Goal: Register for event/course

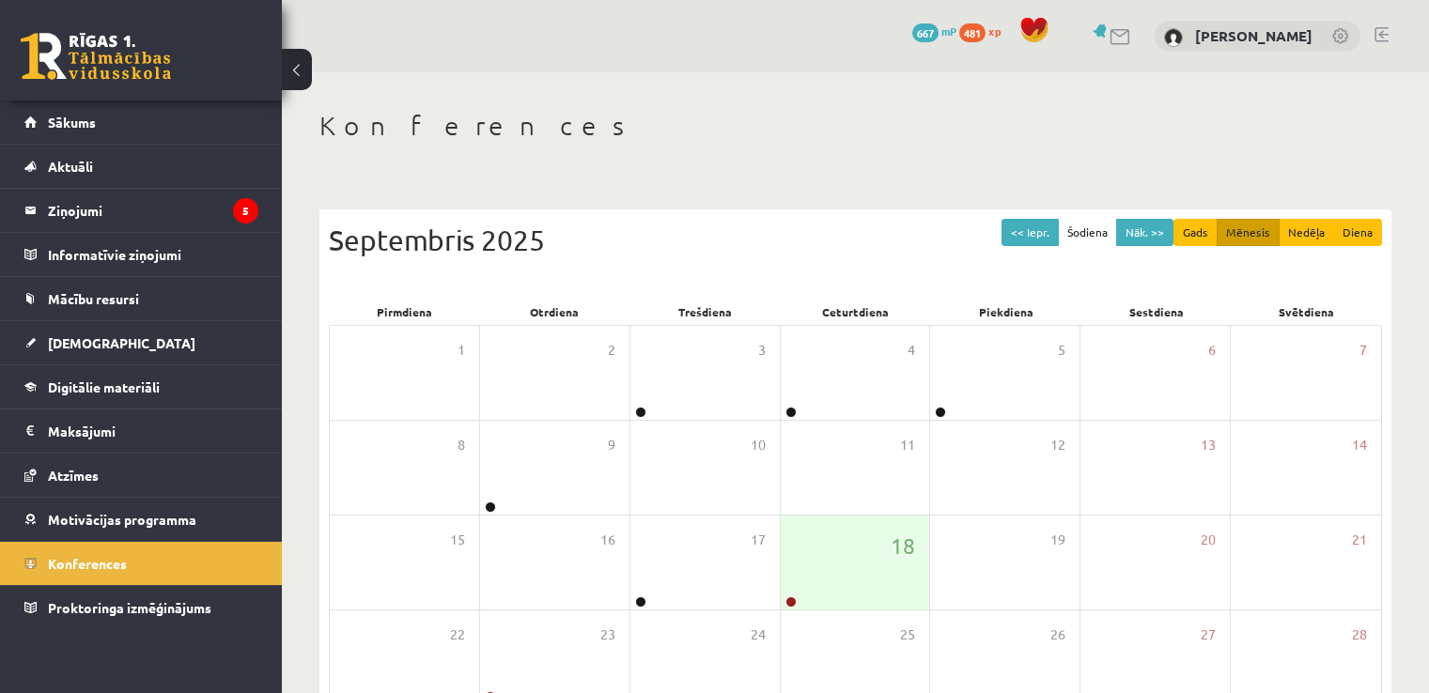
scroll to position [157, 0]
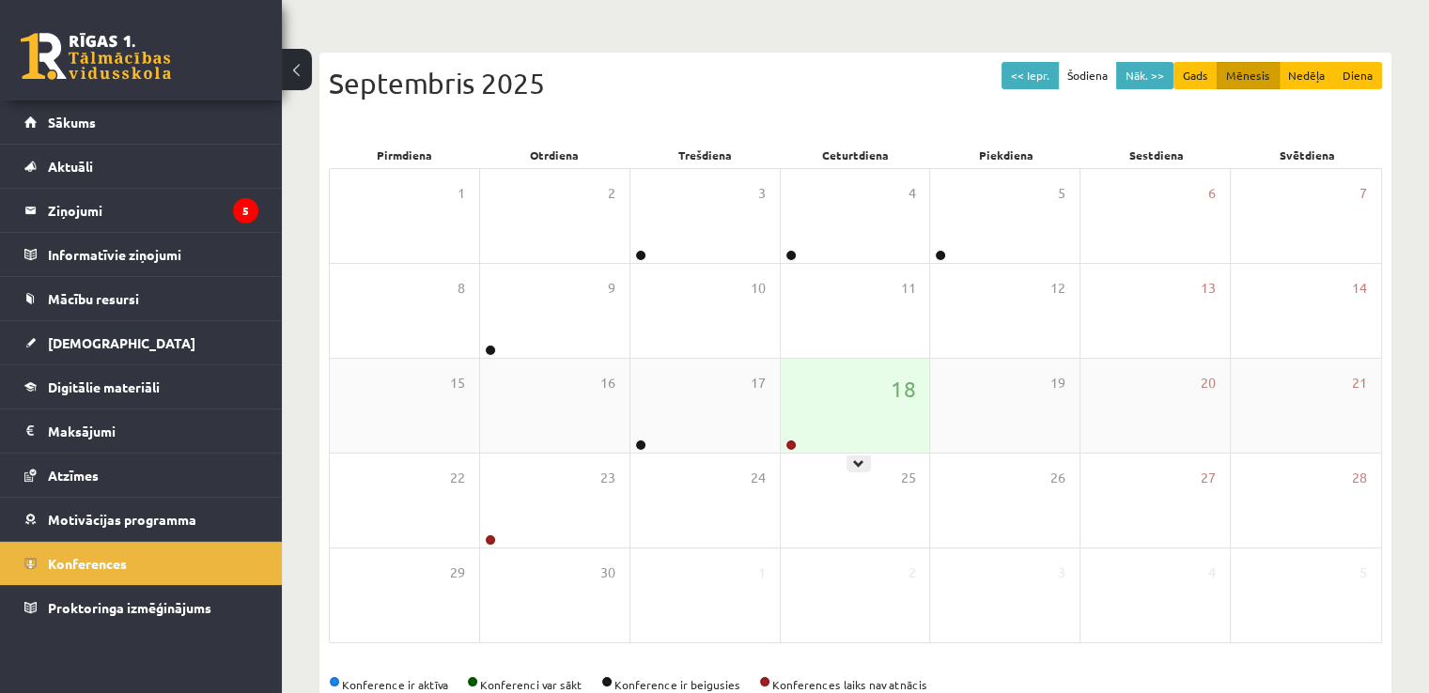
click at [801, 441] on div "18" at bounding box center [855, 406] width 149 height 94
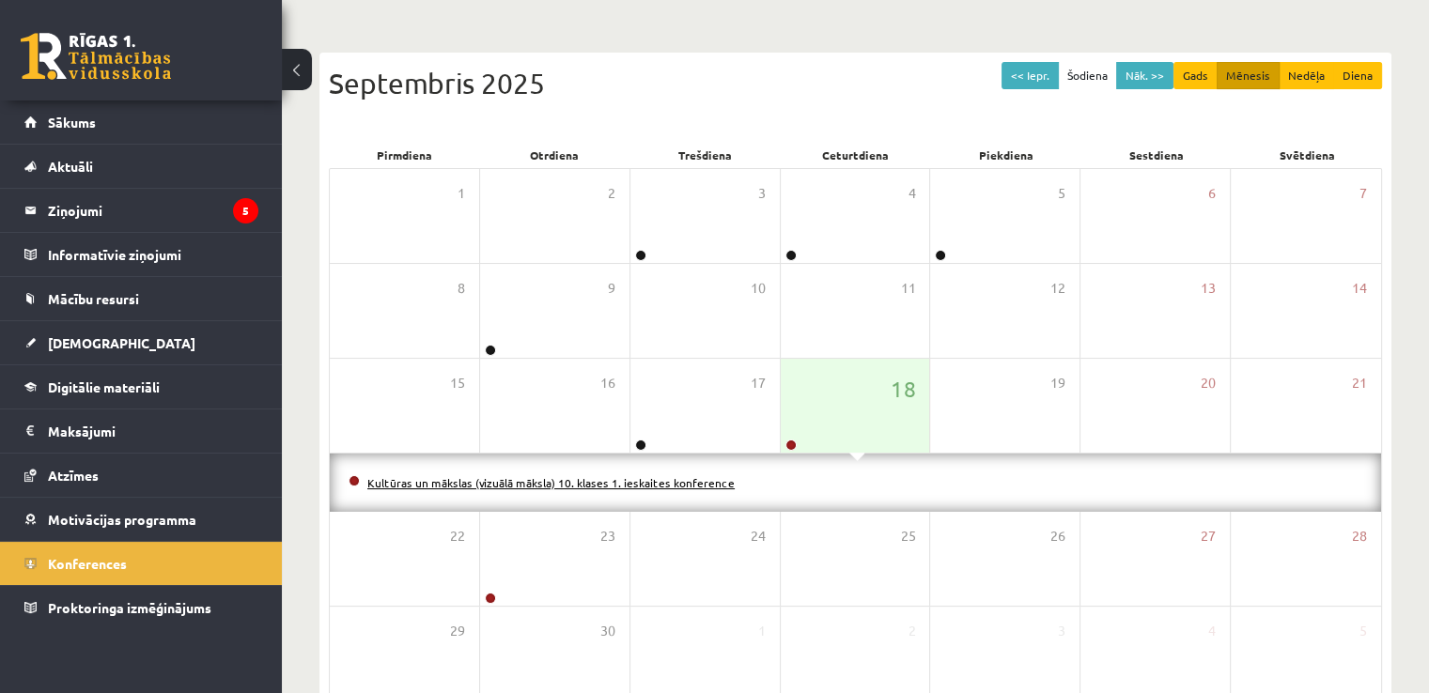
click at [699, 478] on link "Kultūras un mākslas (vizuālā māksla) 10. klases 1. ieskaites konference" at bounding box center [550, 482] width 367 height 15
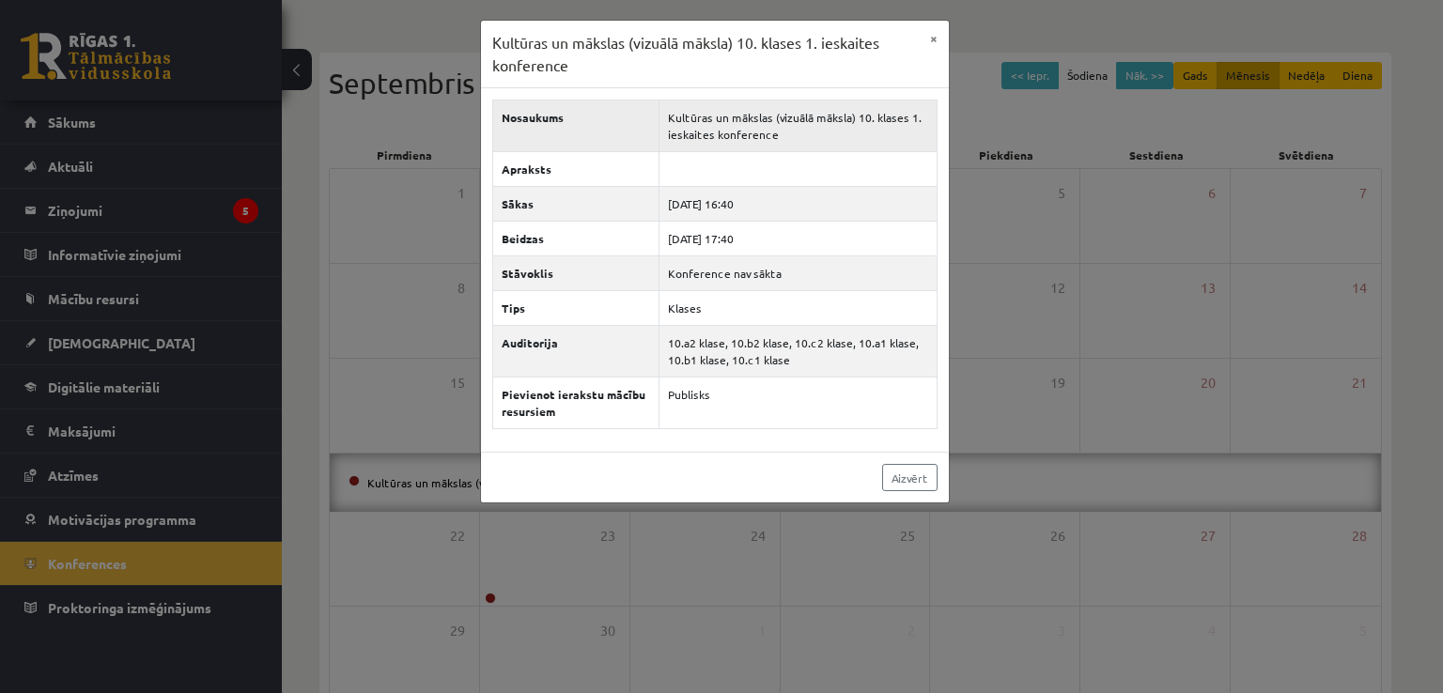
click at [819, 124] on td "Kultūras un mākslas (vizuālā māksla) 10. klases 1. ieskaites konference" at bounding box center [798, 127] width 278 height 52
click at [935, 43] on button "×" at bounding box center [934, 39] width 30 height 36
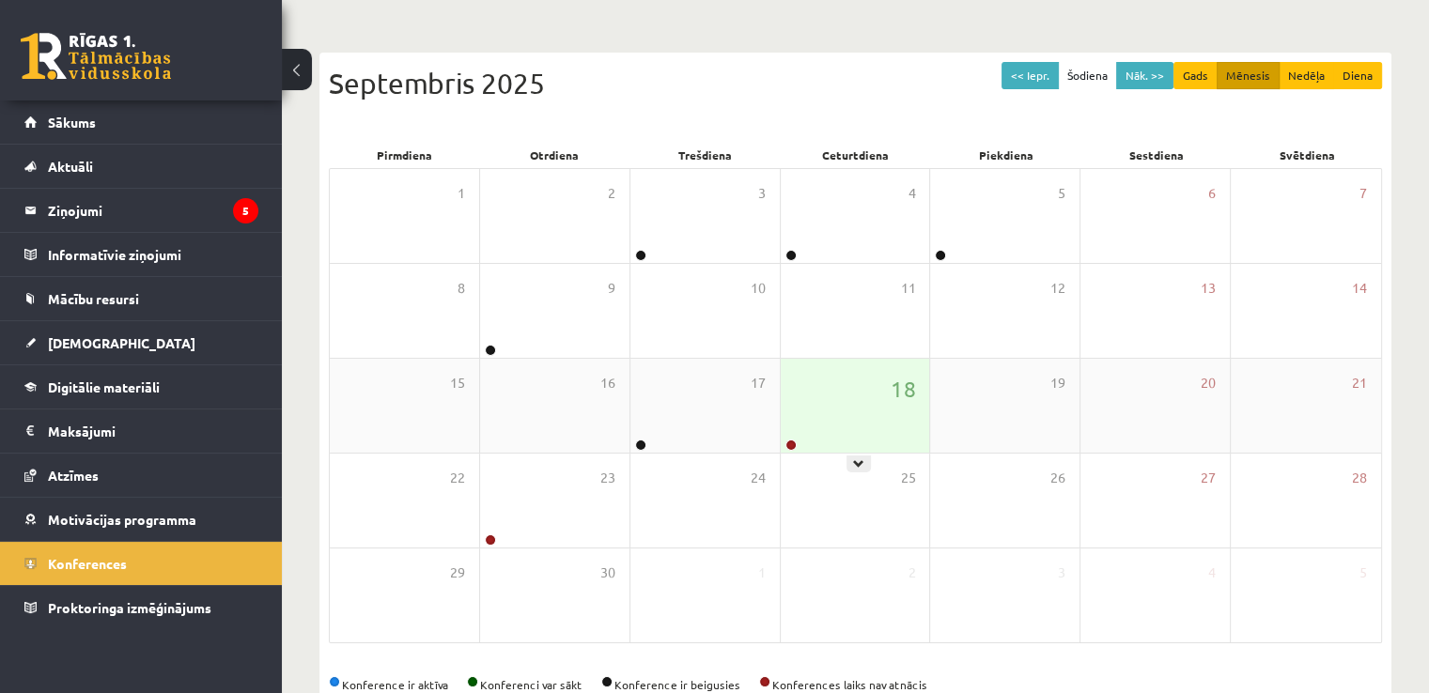
click at [843, 436] on div "18" at bounding box center [855, 406] width 149 height 94
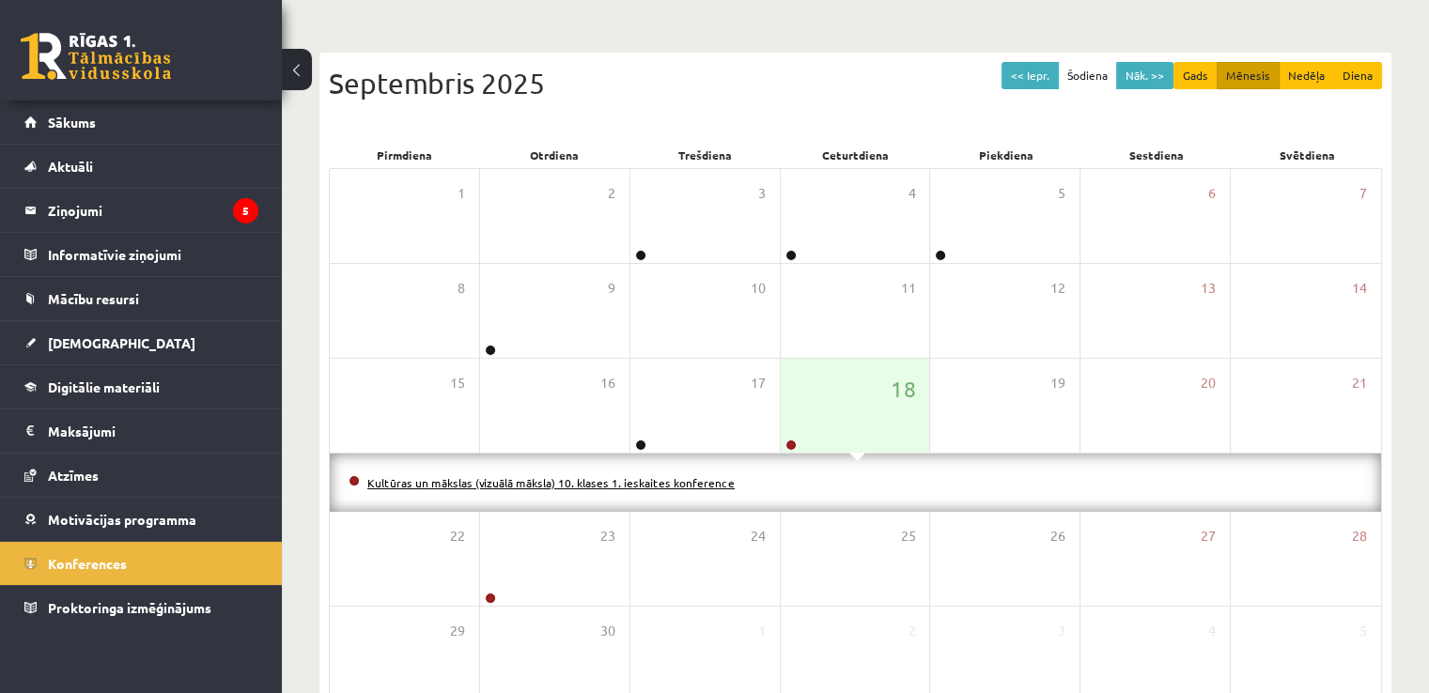
click at [604, 480] on link "Kultūras un mākslas (vizuālā māksla) 10. klases 1. ieskaites konference" at bounding box center [550, 482] width 367 height 15
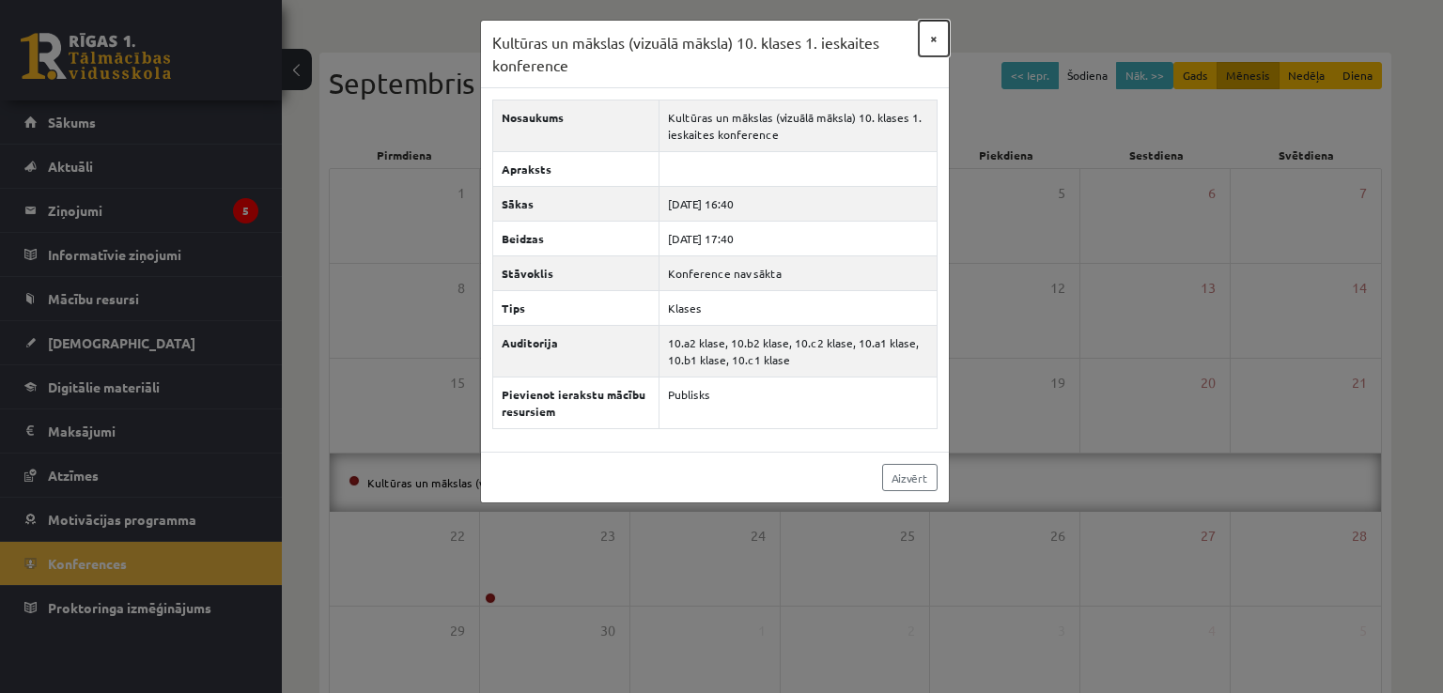
click at [936, 39] on button "×" at bounding box center [934, 39] width 30 height 36
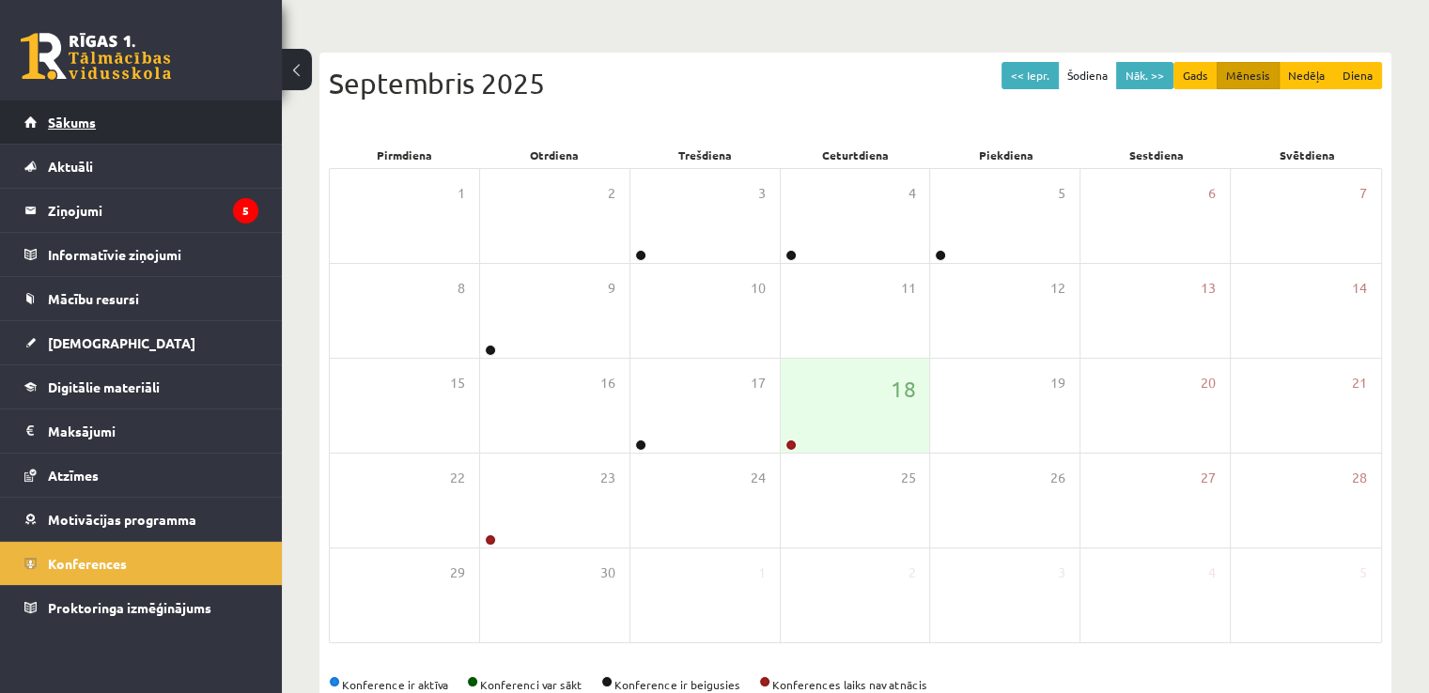
click at [163, 117] on link "Sākums" at bounding box center [141, 122] width 234 height 43
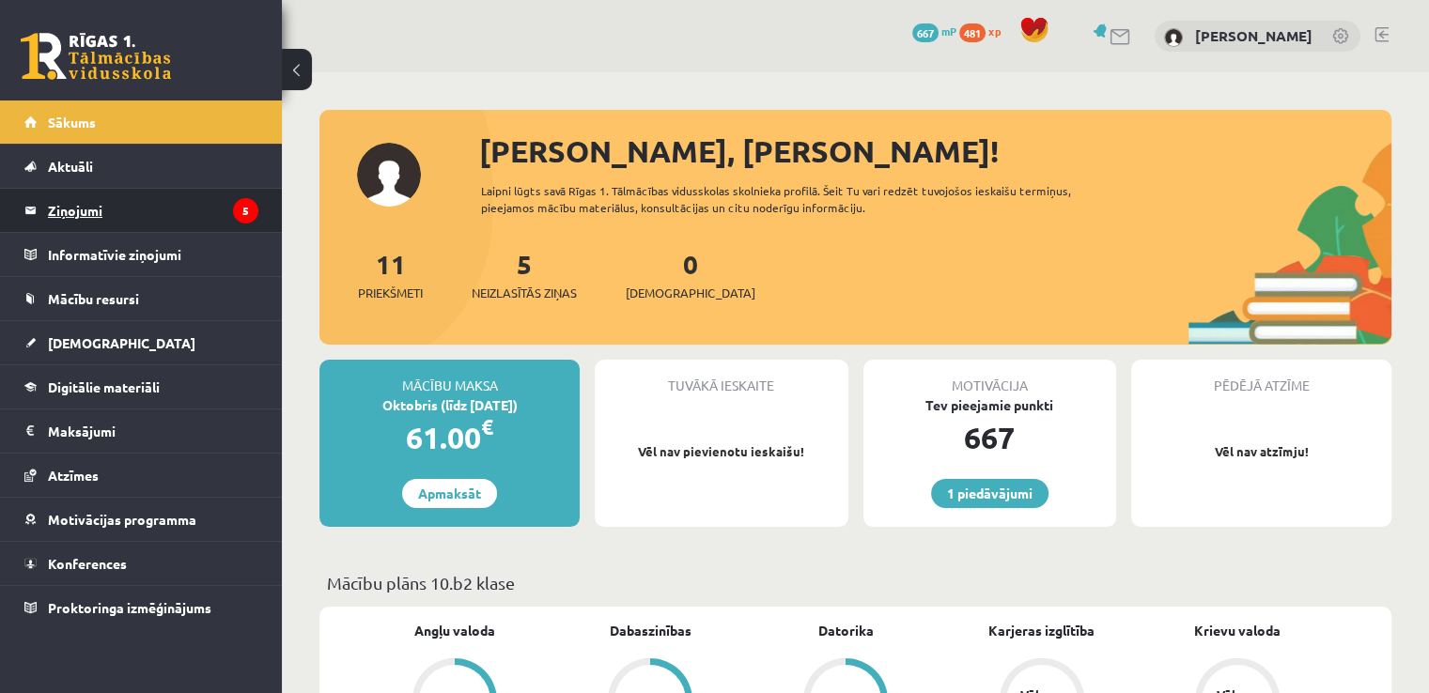
click at [34, 196] on link "Ziņojumi 5" at bounding box center [141, 210] width 234 height 43
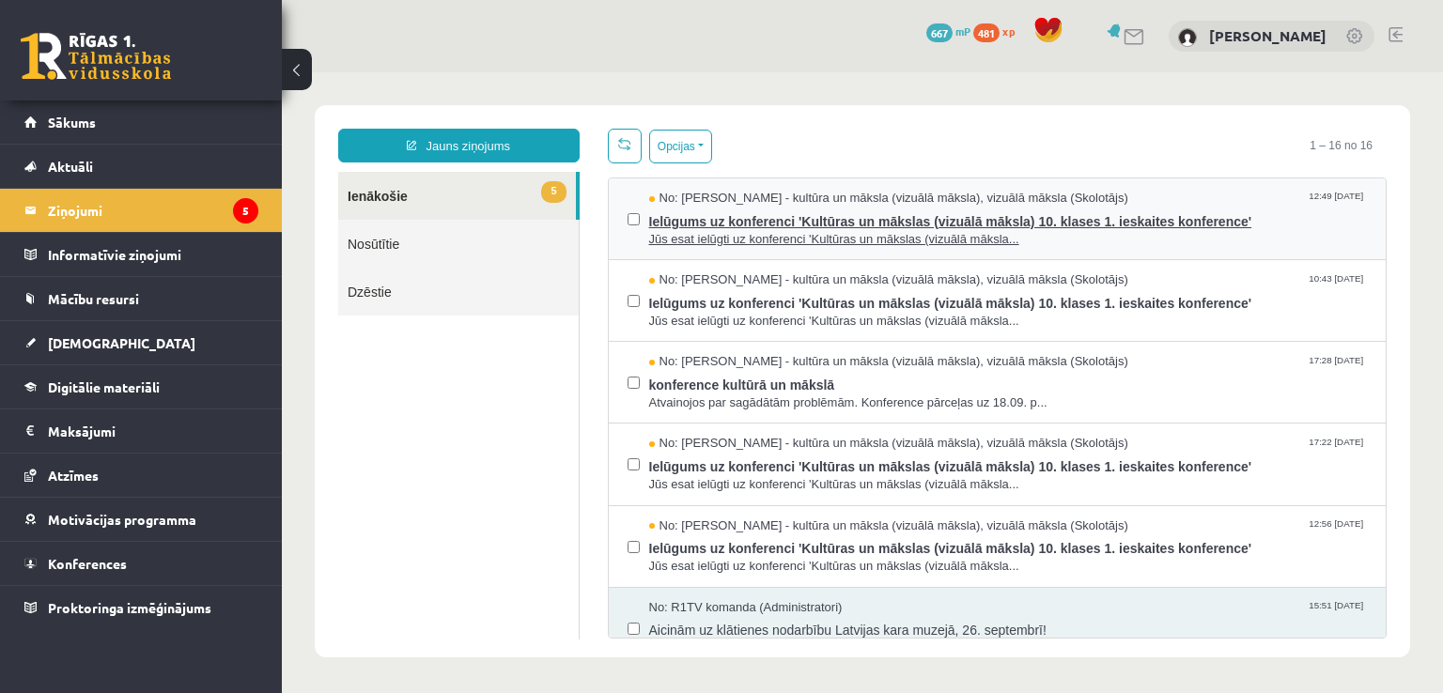
click at [1007, 221] on span "Ielūgums uz konferenci 'Kultūras un mākslas (vizuālā māksla) 10. klases 1. iesk…" at bounding box center [1008, 219] width 719 height 23
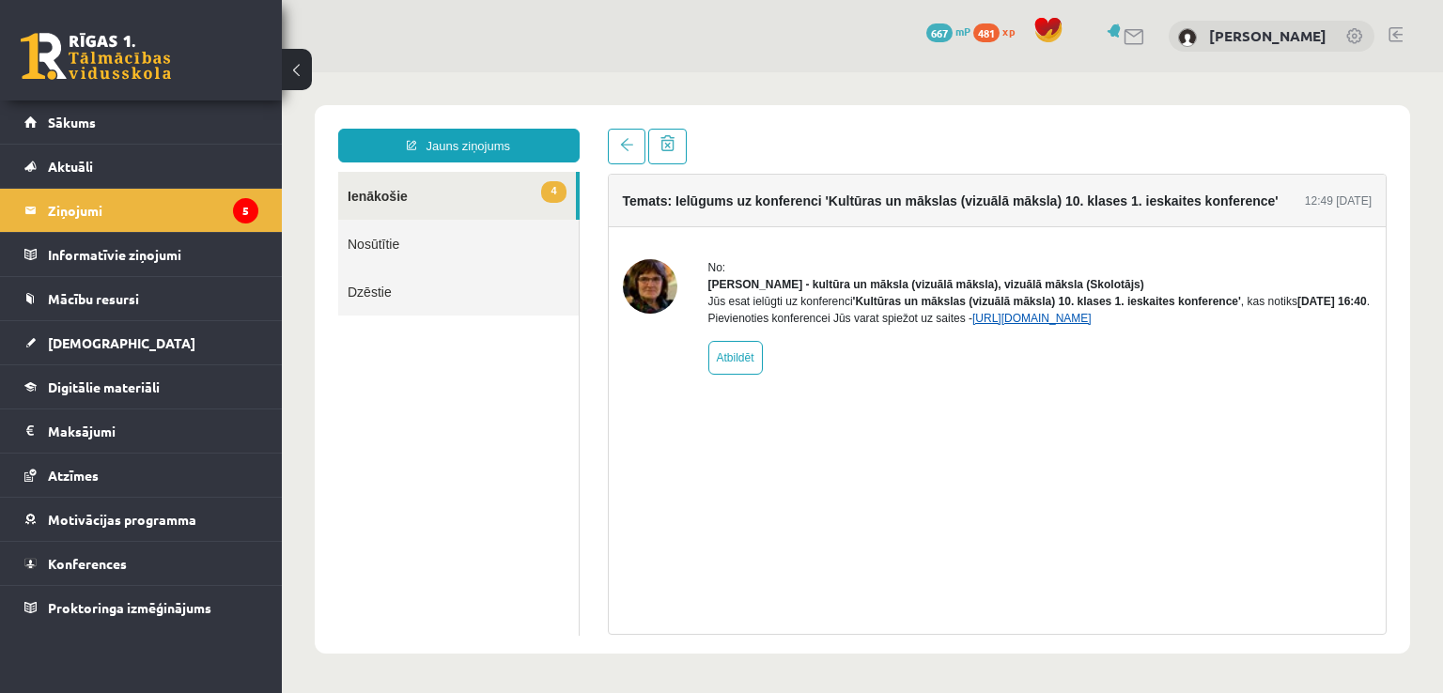
click at [1092, 325] on link "[URL][DOMAIN_NAME]" at bounding box center [1031, 318] width 119 height 13
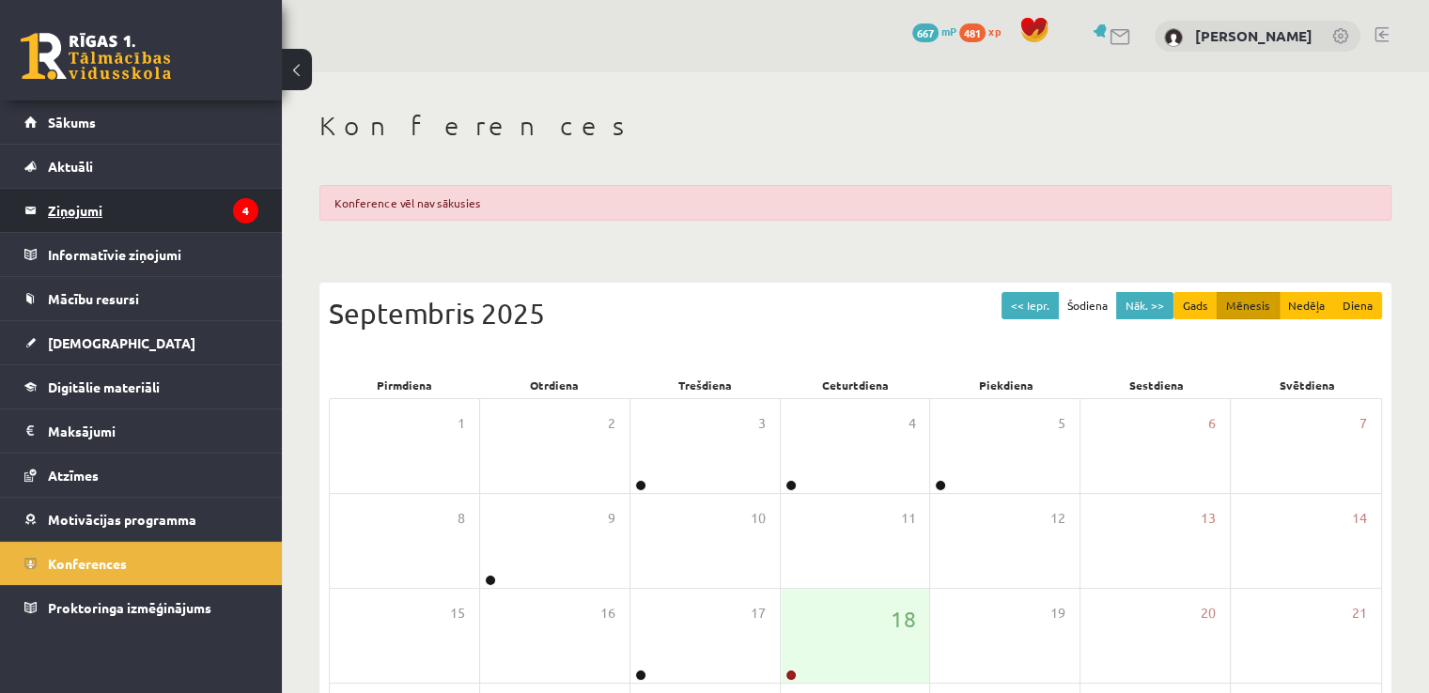
click at [195, 200] on legend "Ziņojumi 4" at bounding box center [153, 210] width 210 height 43
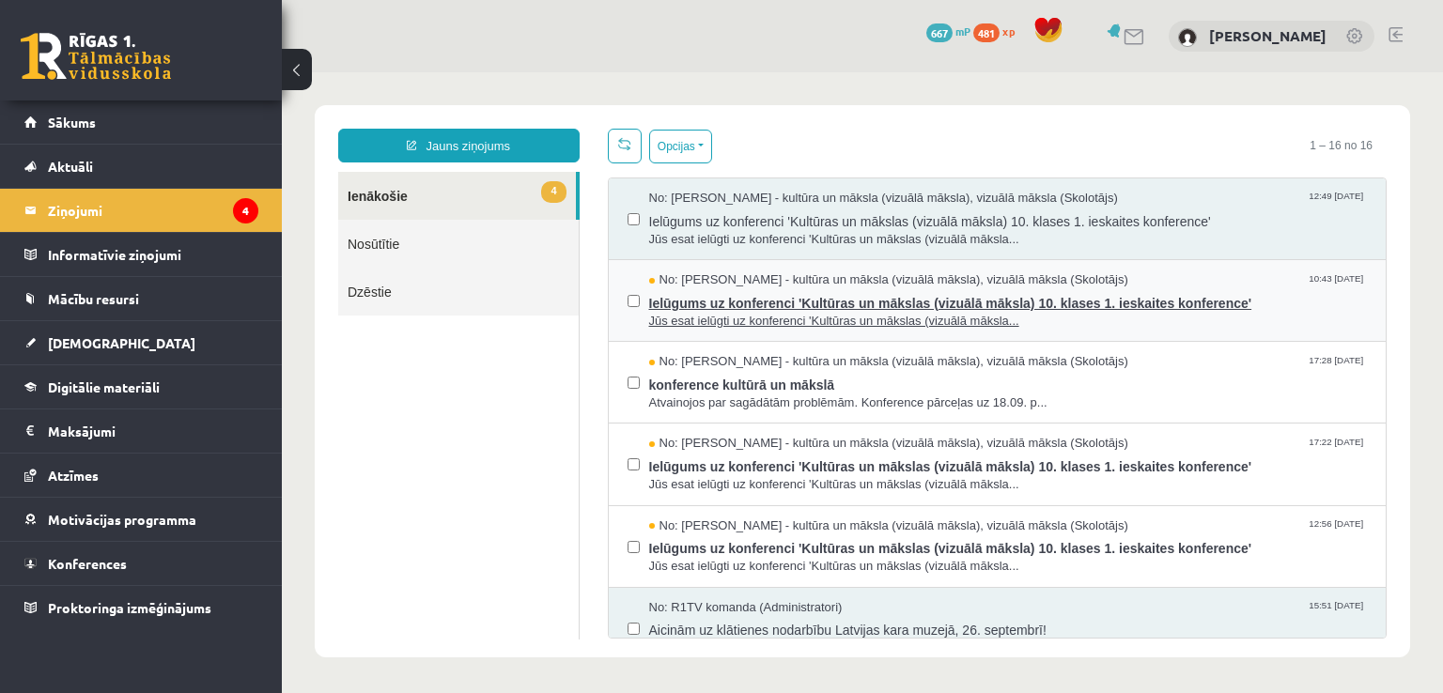
click at [788, 305] on span "Ielūgums uz konferenci 'Kultūras un mākslas (vizuālā māksla) 10. klases 1. iesk…" at bounding box center [1008, 300] width 719 height 23
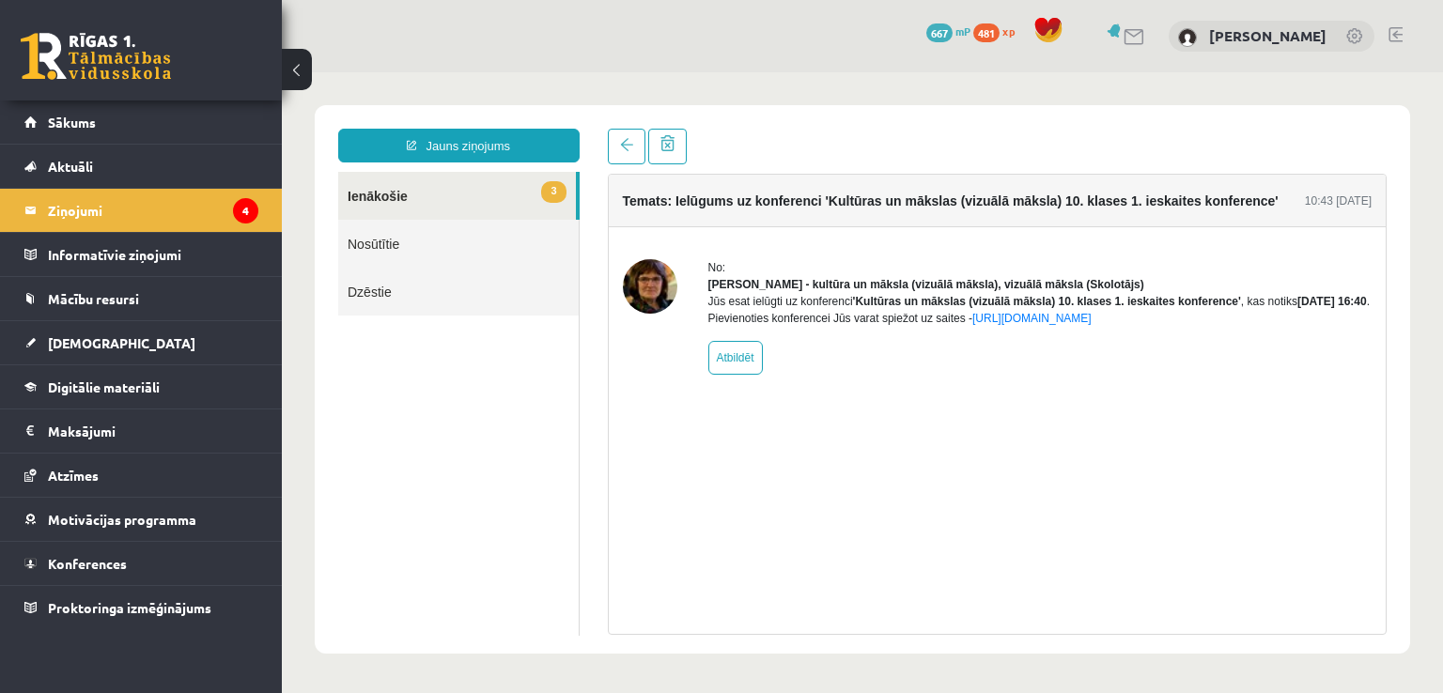
click at [654, 279] on img at bounding box center [650, 286] width 54 height 54
click at [627, 148] on span at bounding box center [626, 144] width 13 height 13
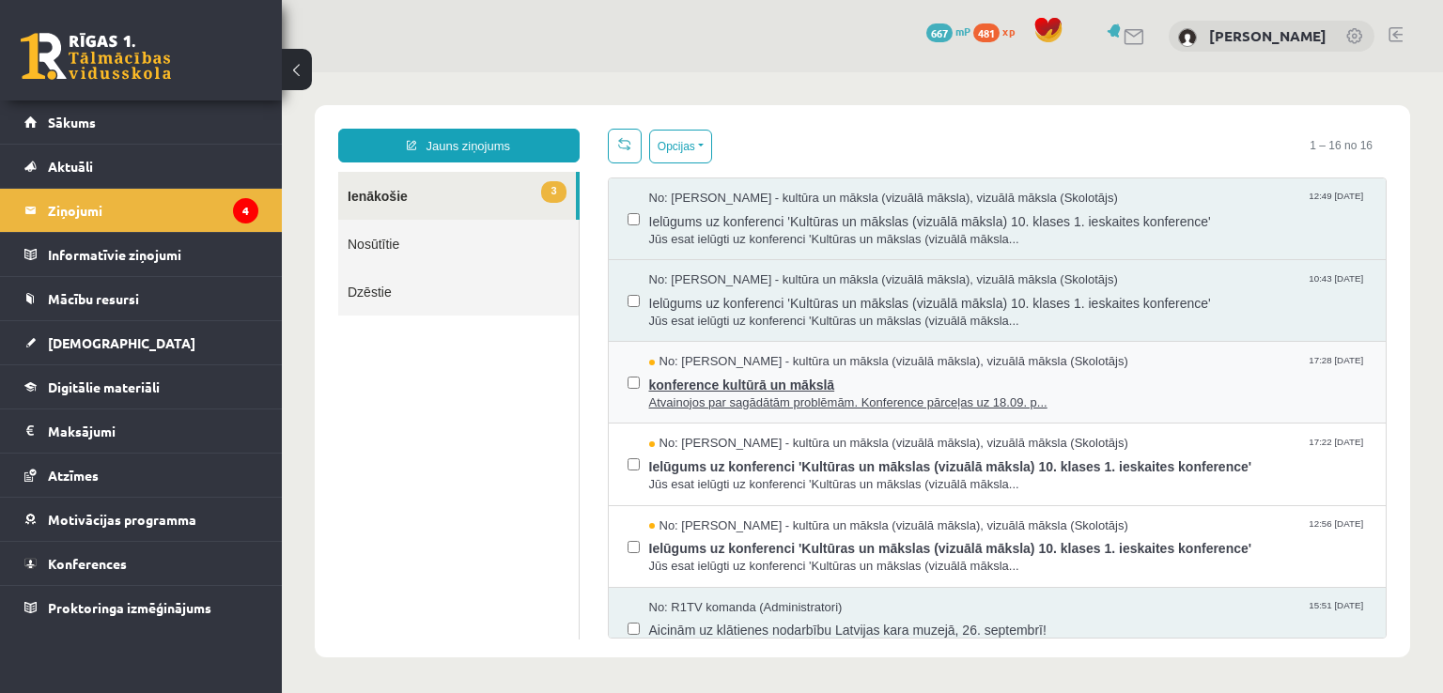
click at [861, 391] on span "konference kultūrā un mākslā" at bounding box center [1008, 382] width 719 height 23
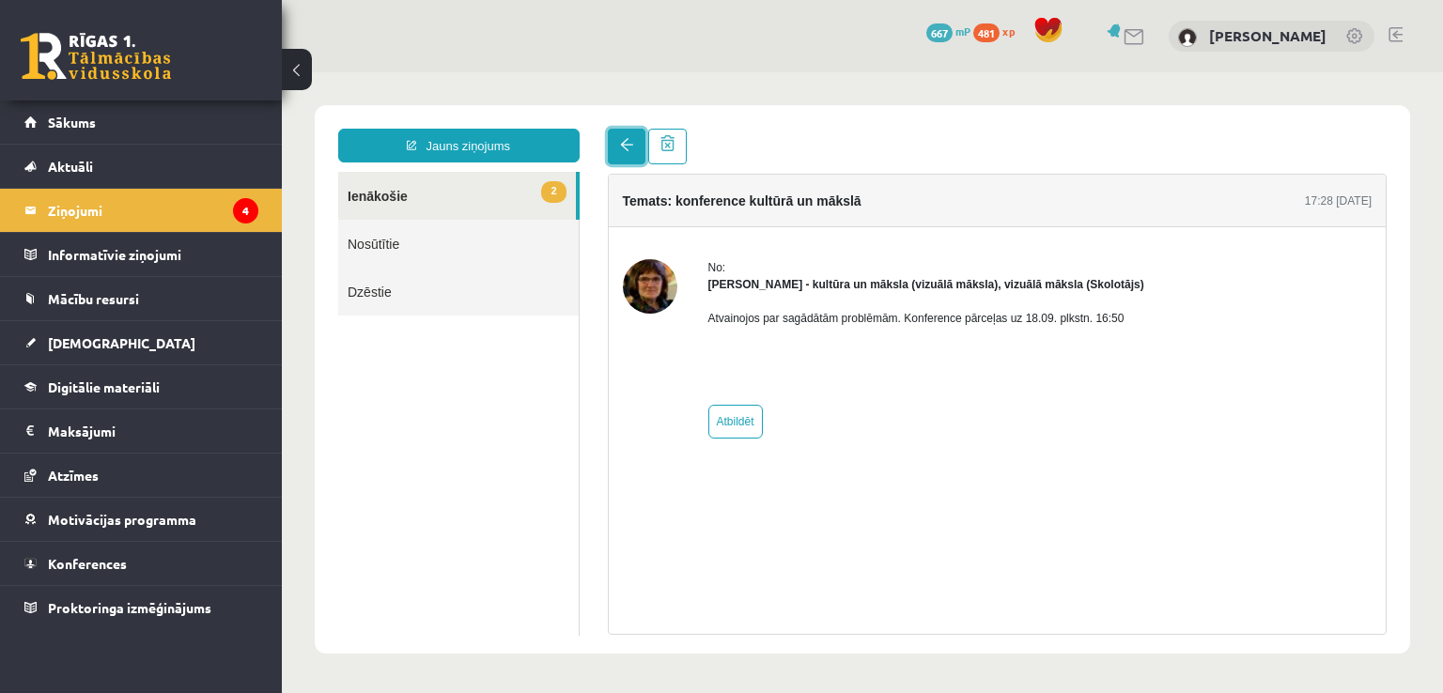
click at [616, 155] on link at bounding box center [627, 147] width 38 height 36
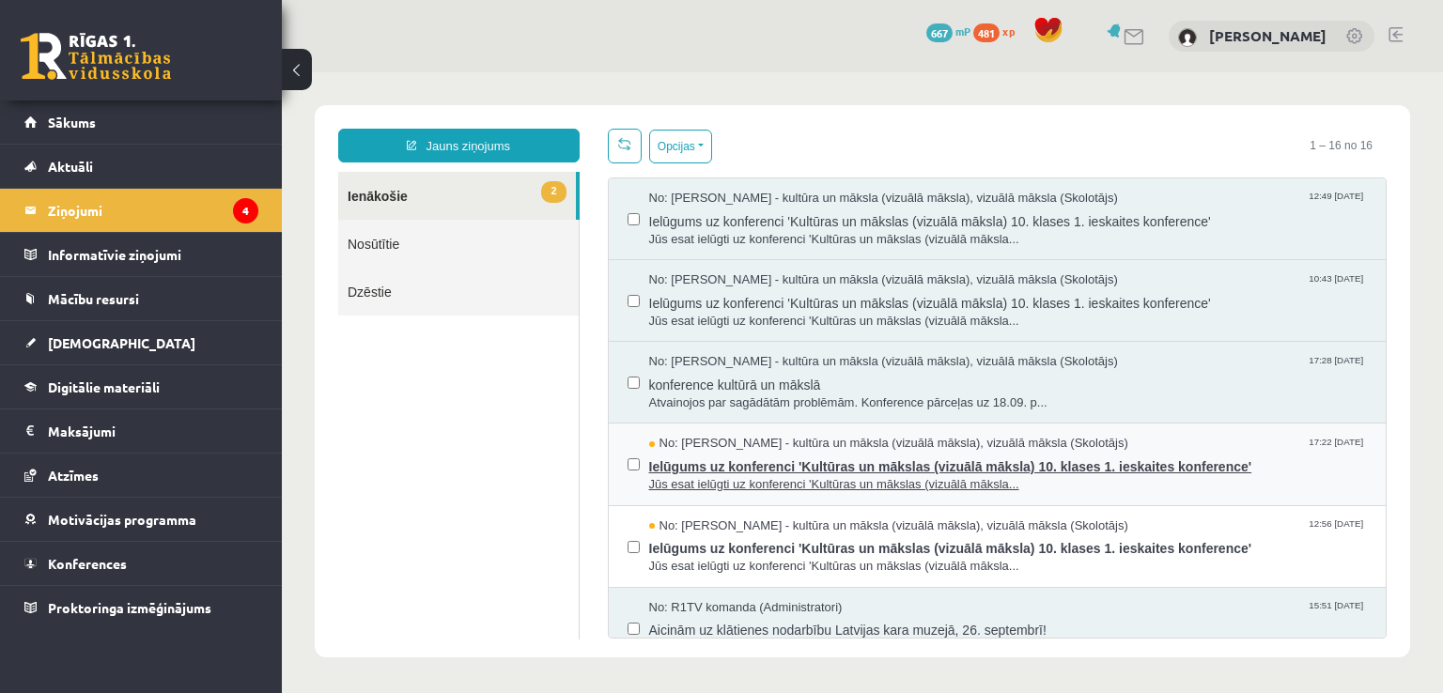
click at [878, 457] on span "Ielūgums uz konferenci 'Kultūras un mākslas (vizuālā māksla) 10. klases 1. iesk…" at bounding box center [1008, 464] width 719 height 23
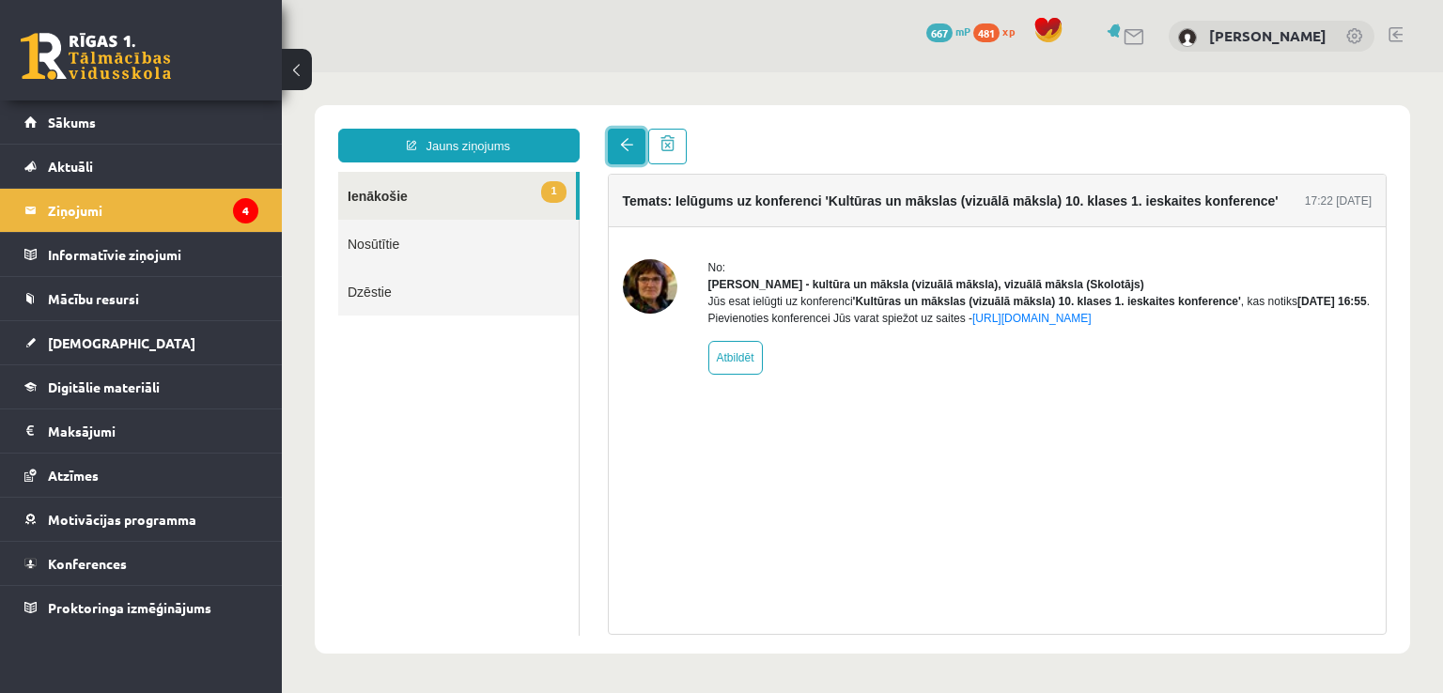
click at [628, 154] on link at bounding box center [627, 147] width 38 height 36
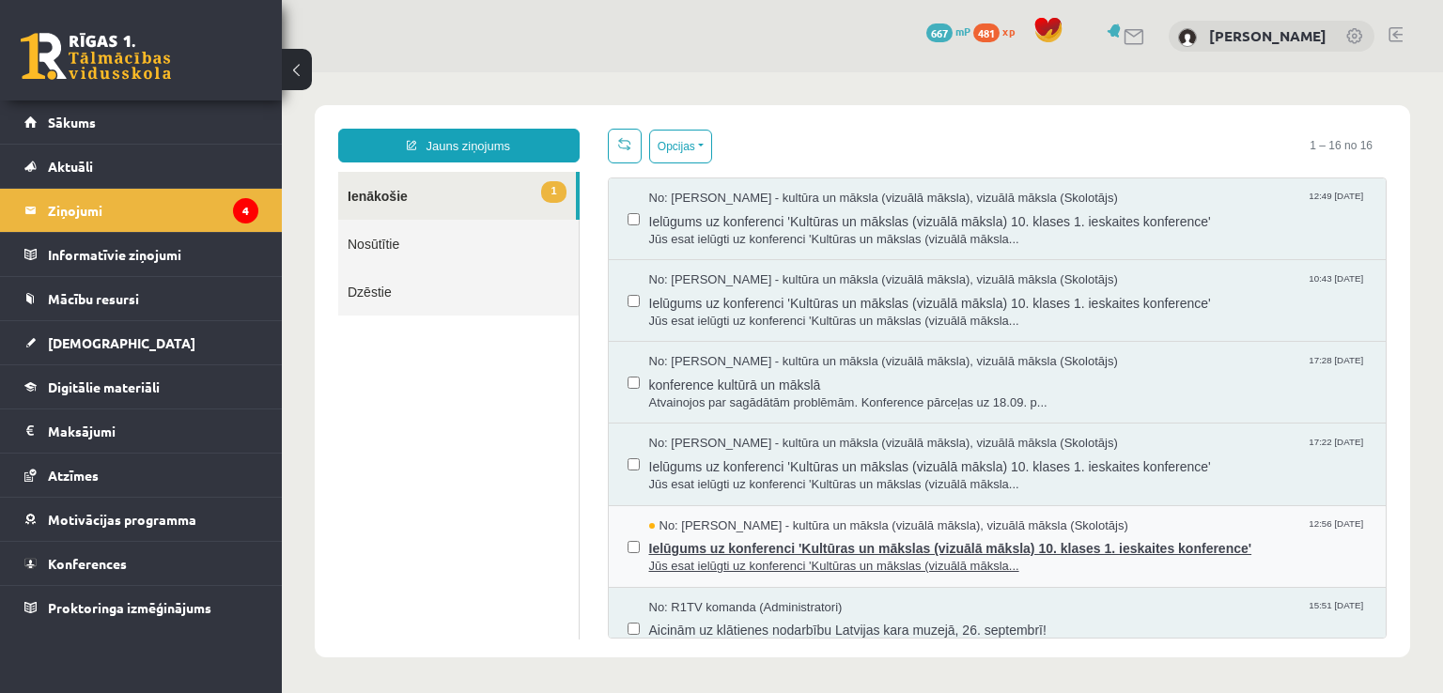
click at [787, 531] on span "No: [PERSON_NAME] - kultūra un māksla (vizuālā māksla), vizuālā māksla (Skolotā…" at bounding box center [888, 527] width 479 height 18
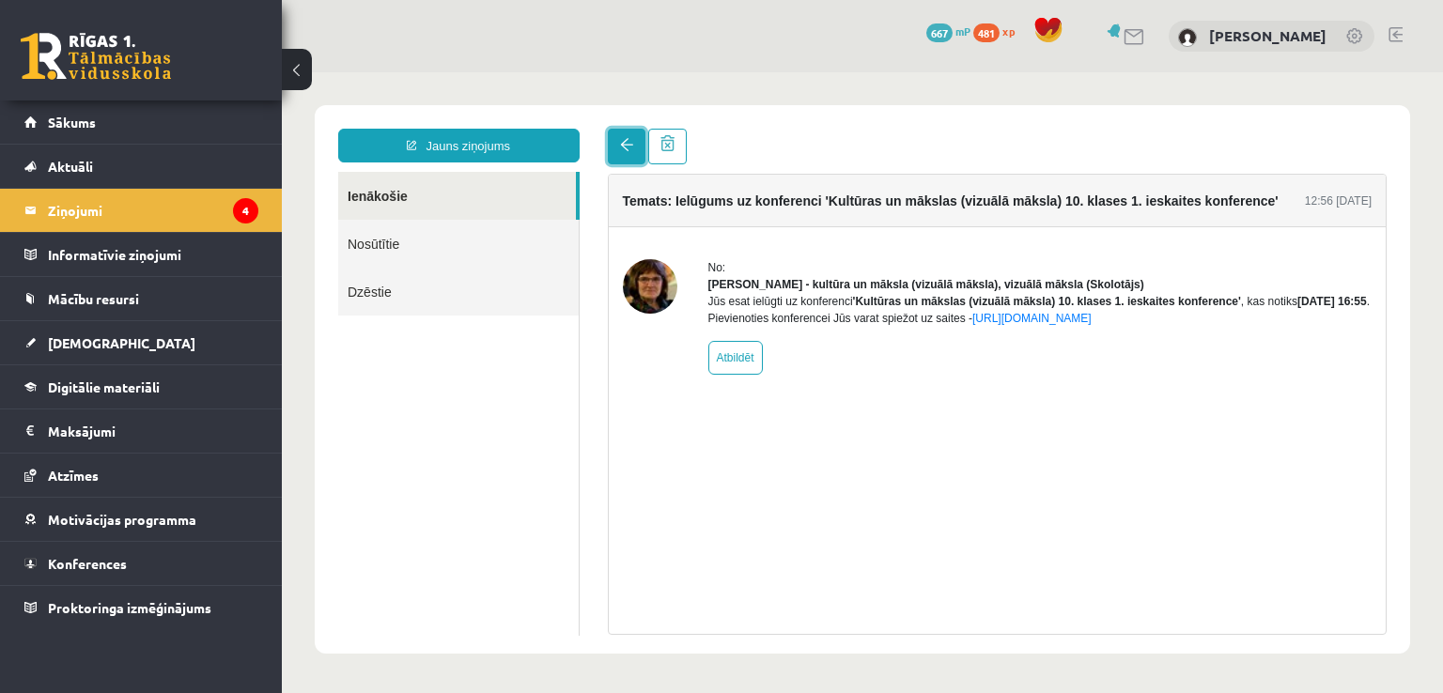
click at [625, 136] on link at bounding box center [627, 147] width 38 height 36
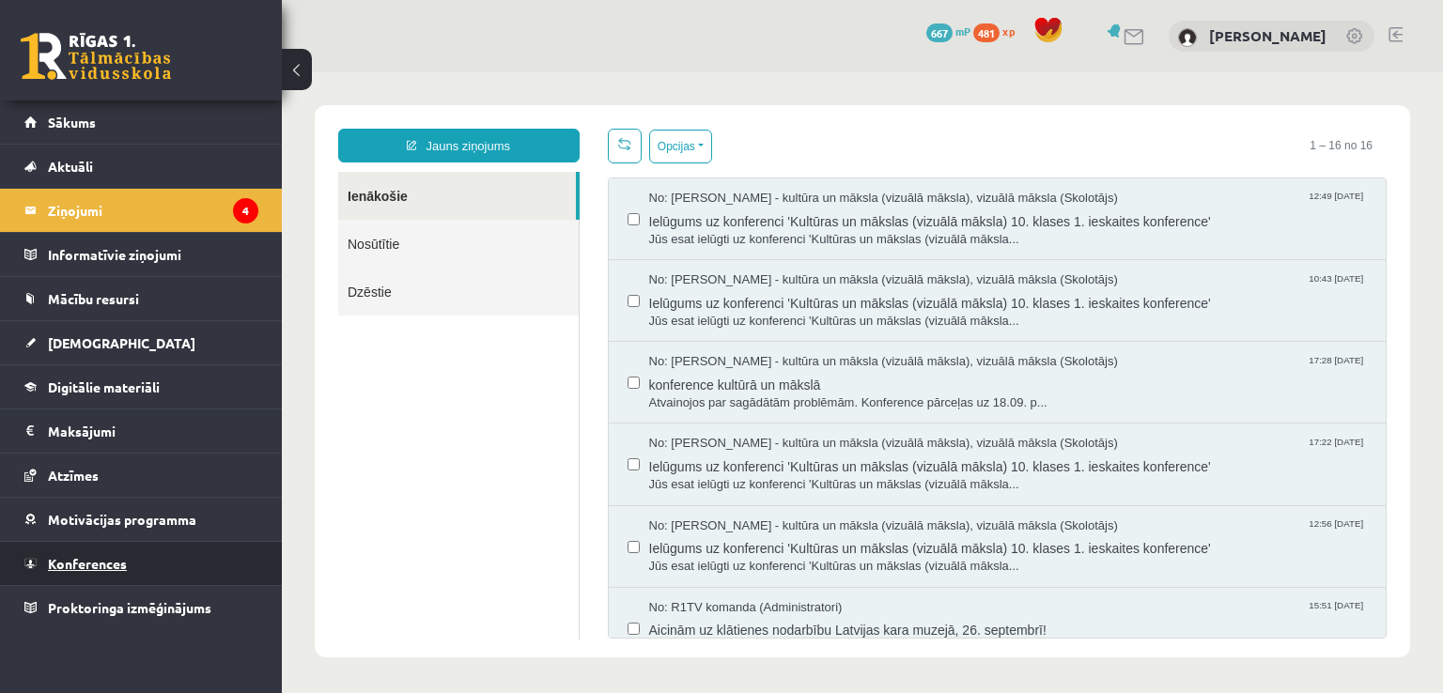
click at [89, 561] on span "Konferences" at bounding box center [87, 563] width 79 height 17
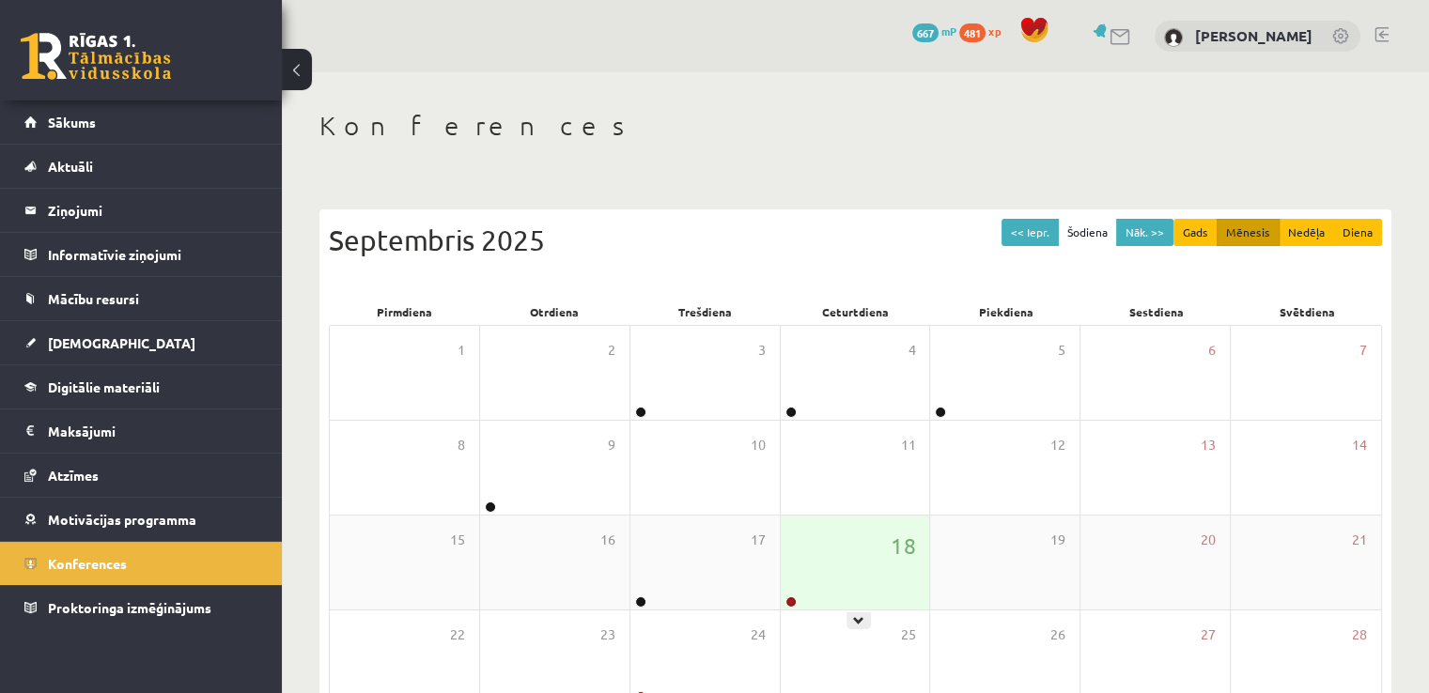
click at [824, 542] on div "18" at bounding box center [855, 563] width 149 height 94
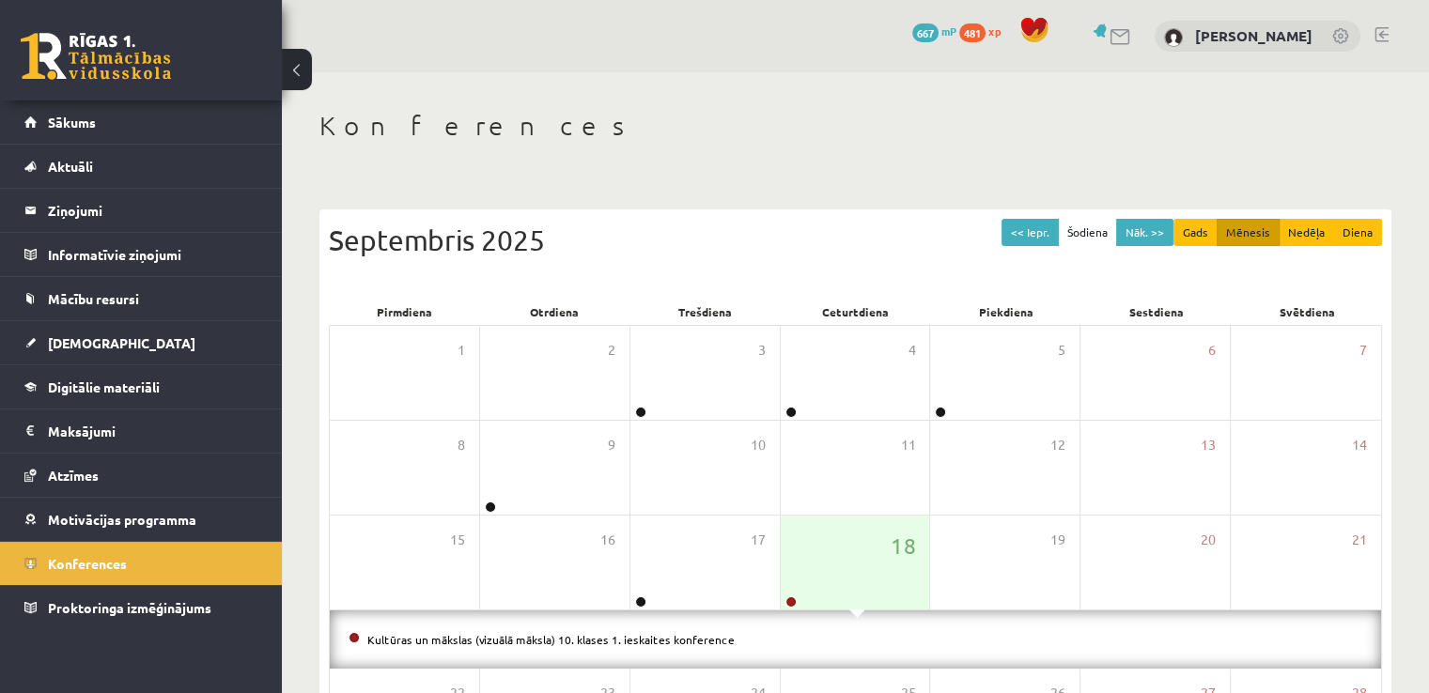
click at [683, 646] on li "Kultūras un mākslas (vizuālā māksla) 10. klases 1. ieskaites konference" at bounding box center [856, 640] width 1014 height 21
click at [683, 639] on link "Kultūras un mākslas (vizuālā māksla) 10. klases 1. ieskaites konference" at bounding box center [550, 639] width 367 height 15
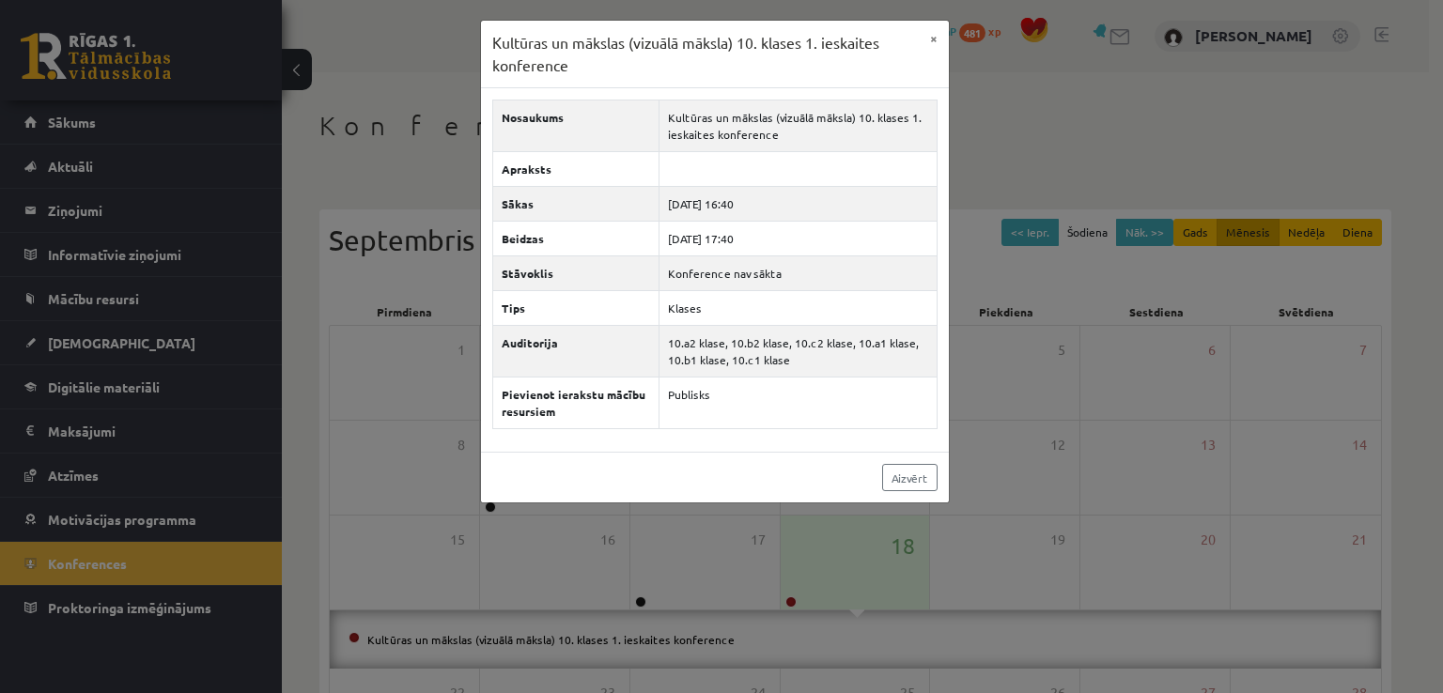
click at [823, 488] on div "Aizvērt" at bounding box center [715, 477] width 468 height 51
click at [918, 487] on link "Aizvērt" at bounding box center [909, 477] width 55 height 27
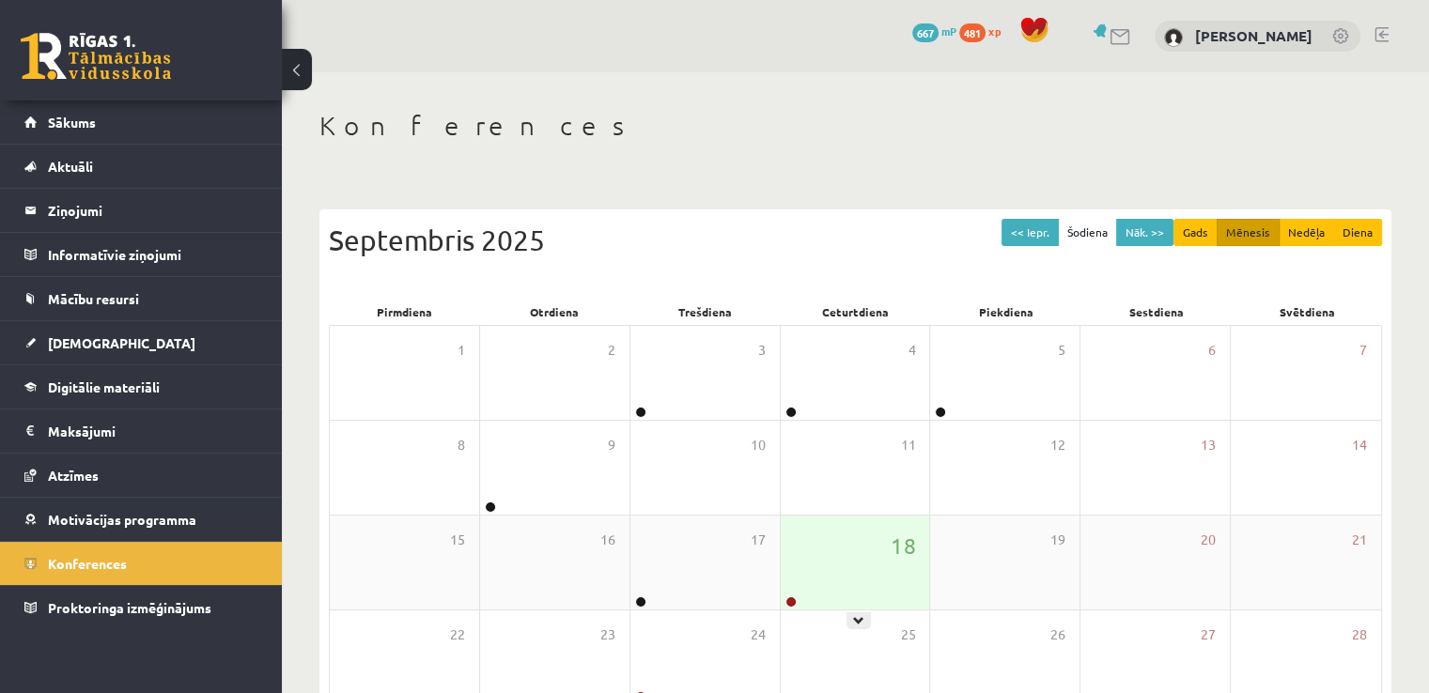
click at [871, 535] on div "18" at bounding box center [855, 563] width 149 height 94
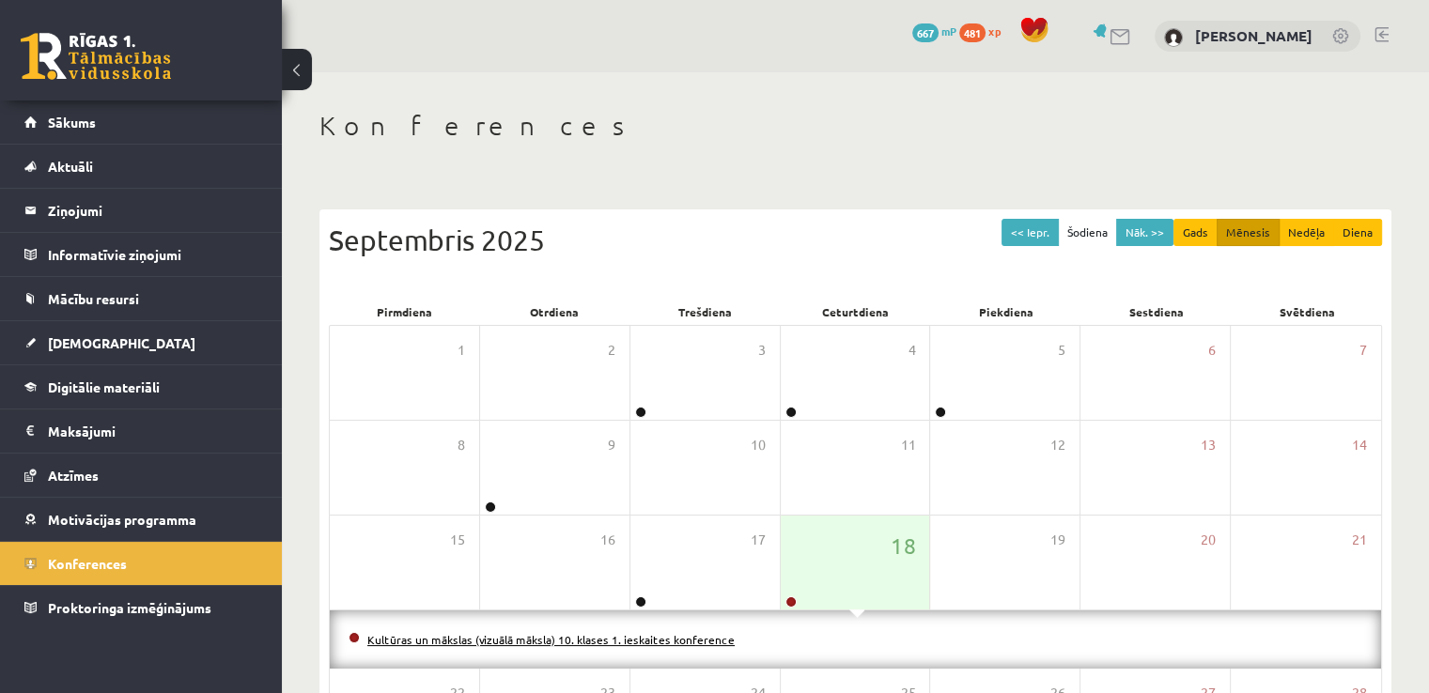
click at [669, 636] on link "Kultūras un mākslas (vizuālā māksla) 10. klases 1. ieskaites konference" at bounding box center [550, 639] width 367 height 15
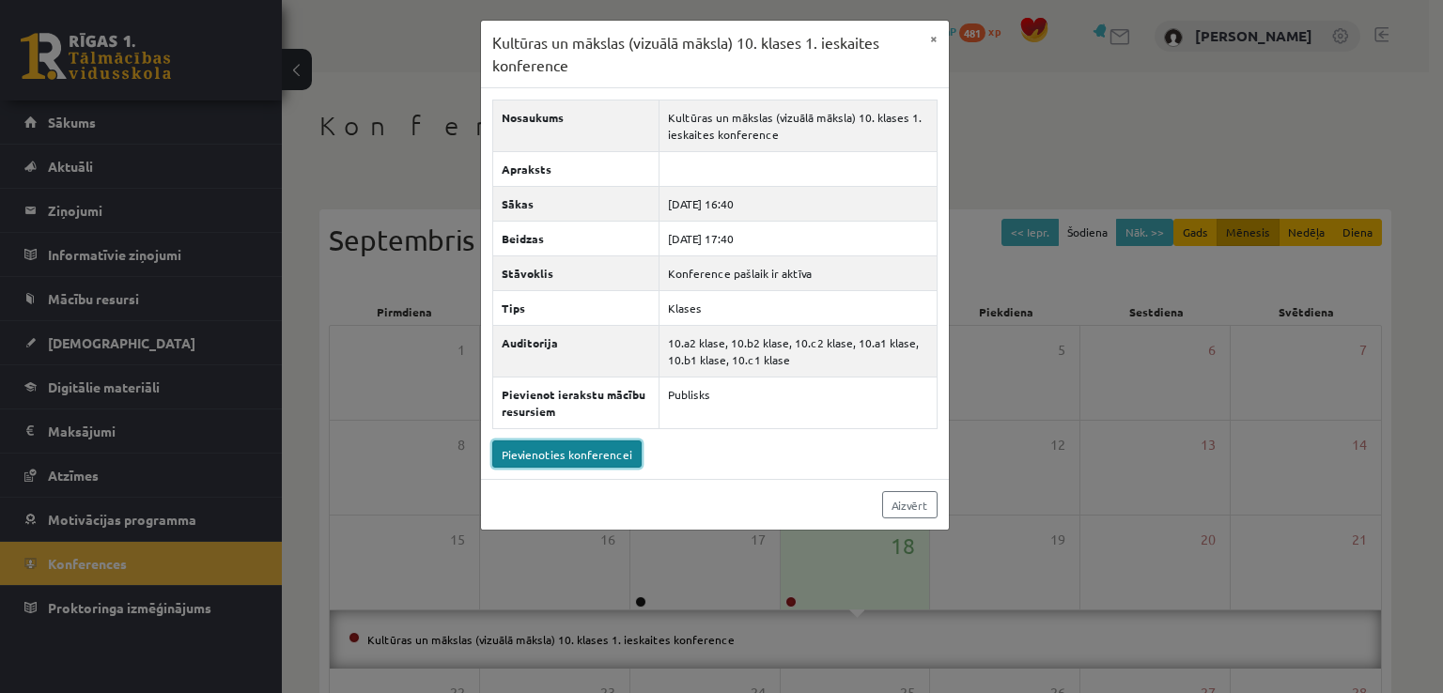
click at [605, 453] on link "Pievienoties konferencei" at bounding box center [566, 454] width 149 height 27
